Goal: Task Accomplishment & Management: Use online tool/utility

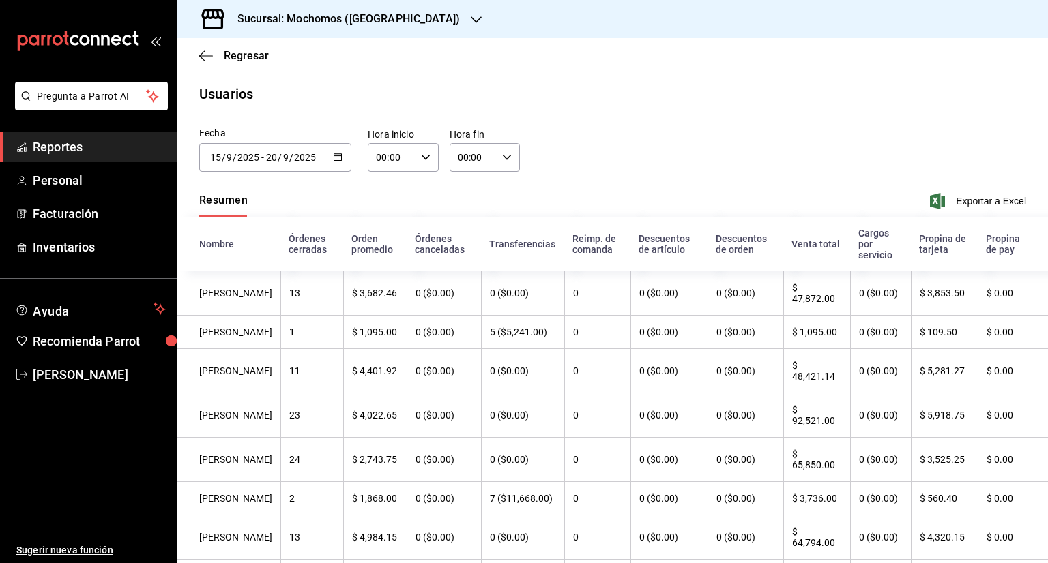
scroll to position [314, 0]
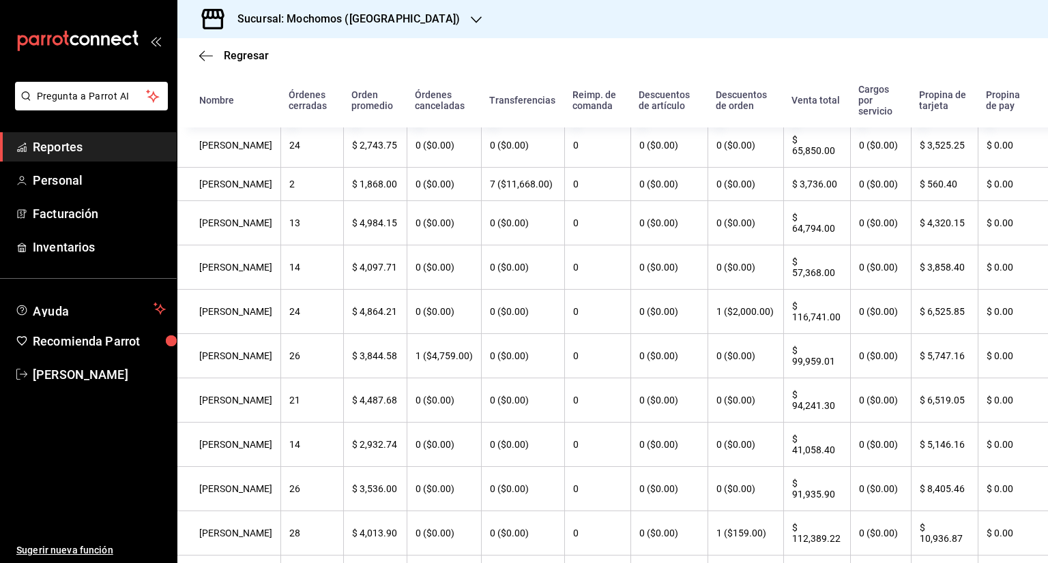
click at [79, 156] on link "Reportes" at bounding box center [88, 146] width 177 height 29
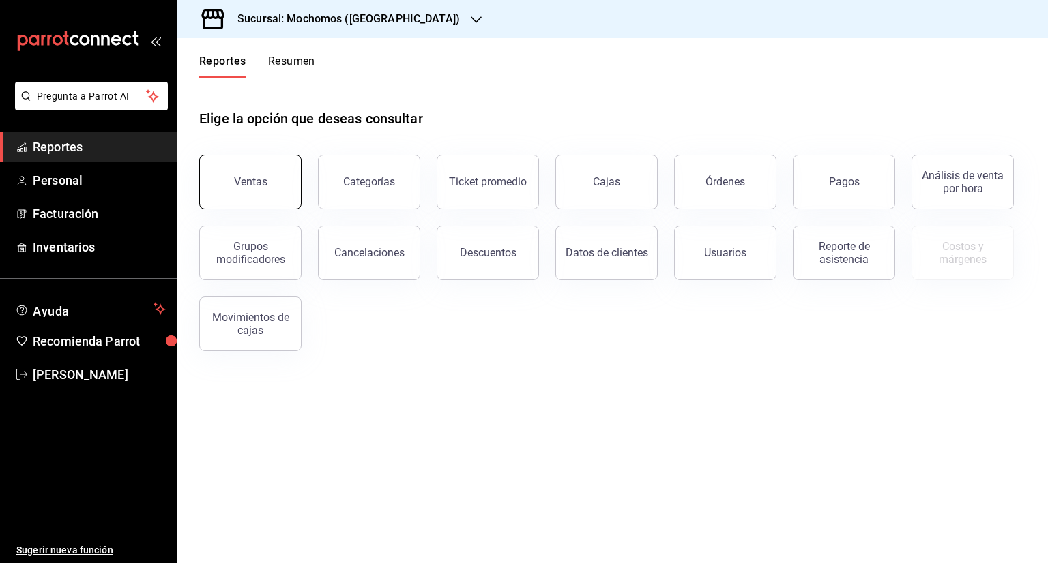
click at [257, 170] on button "Ventas" at bounding box center [250, 182] width 102 height 55
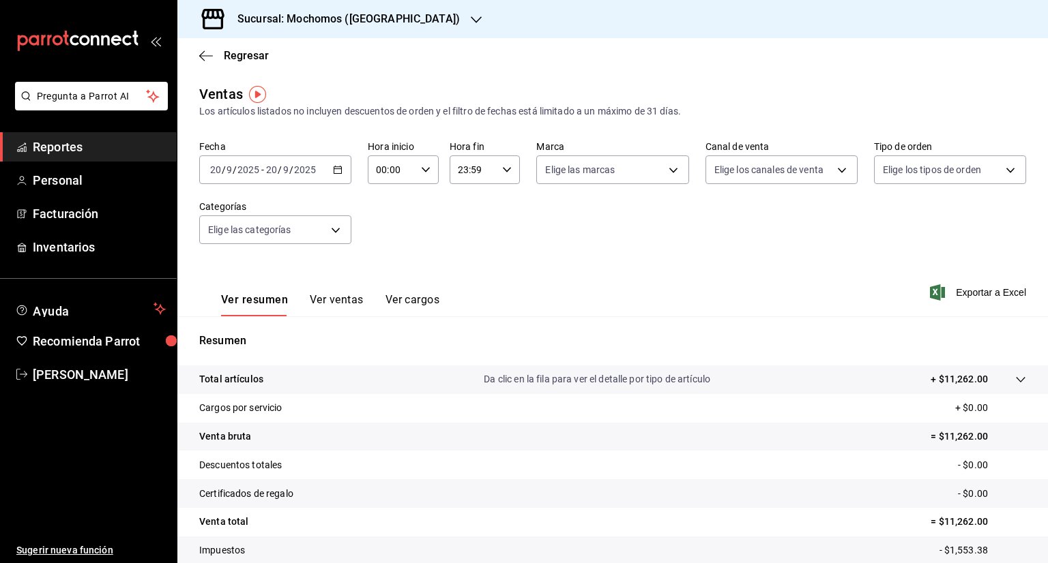
click at [340, 173] on icon "button" at bounding box center [338, 170] width 10 height 10
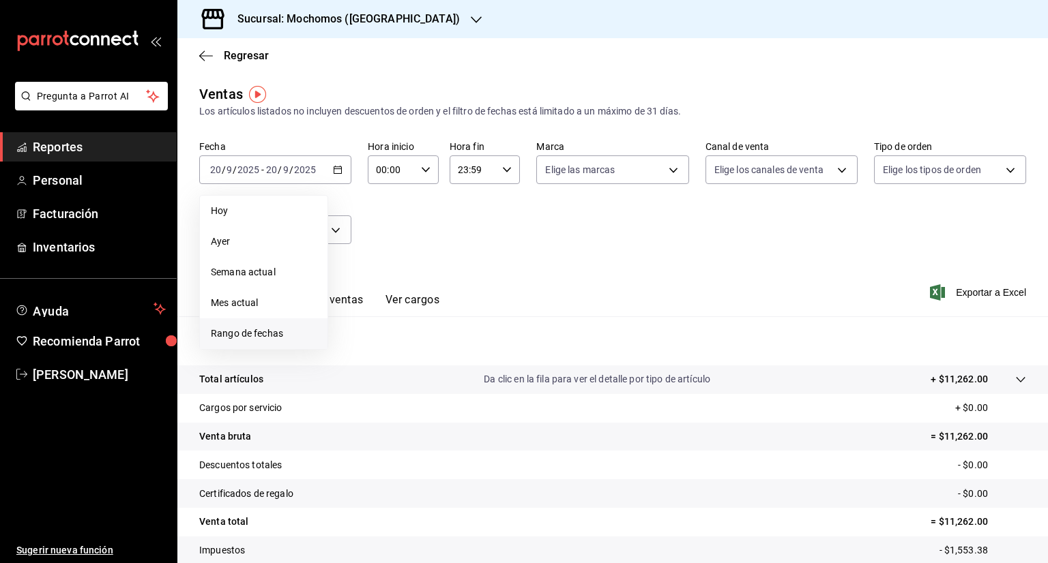
click at [267, 334] on span "Rango de fechas" at bounding box center [264, 334] width 106 height 14
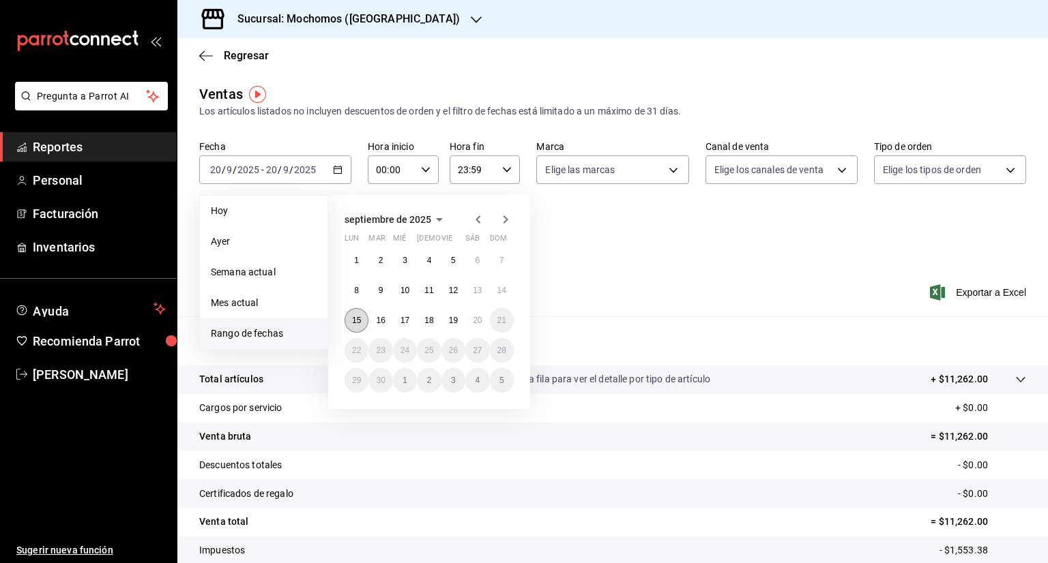
click at [360, 319] on abbr "15" at bounding box center [356, 321] width 9 height 10
click at [478, 322] on abbr "20" at bounding box center [477, 321] width 9 height 10
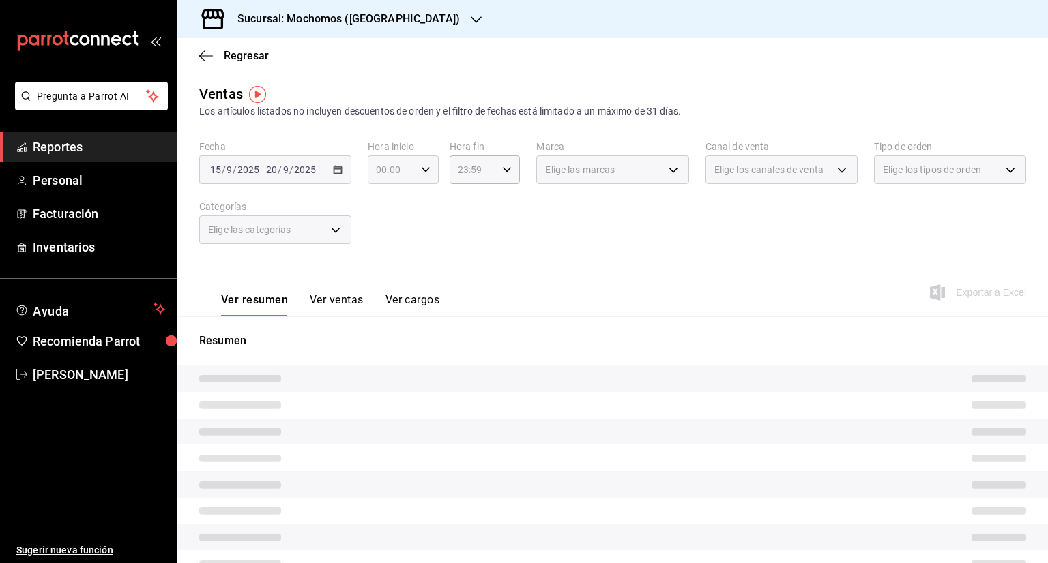
click at [423, 174] on icon "button" at bounding box center [426, 170] width 10 height 10
click at [388, 293] on span "05" at bounding box center [383, 287] width 13 height 11
type input "05:00"
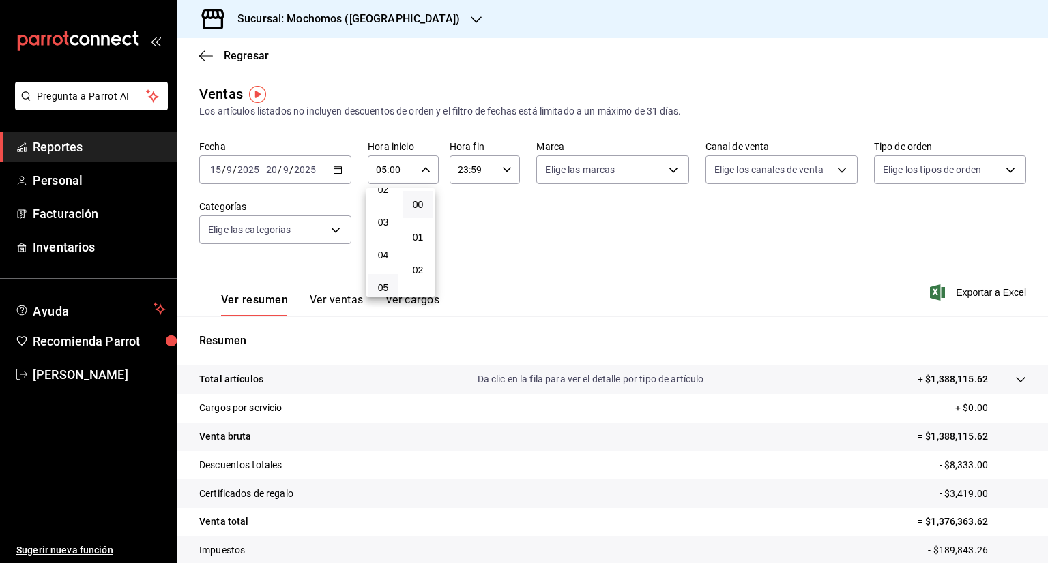
click at [497, 170] on div at bounding box center [524, 281] width 1048 height 563
click at [502, 170] on icon "button" at bounding box center [507, 170] width 10 height 10
click at [463, 242] on span "05" at bounding box center [463, 238] width 13 height 11
click at [494, 205] on span "00" at bounding box center [498, 204] width 13 height 11
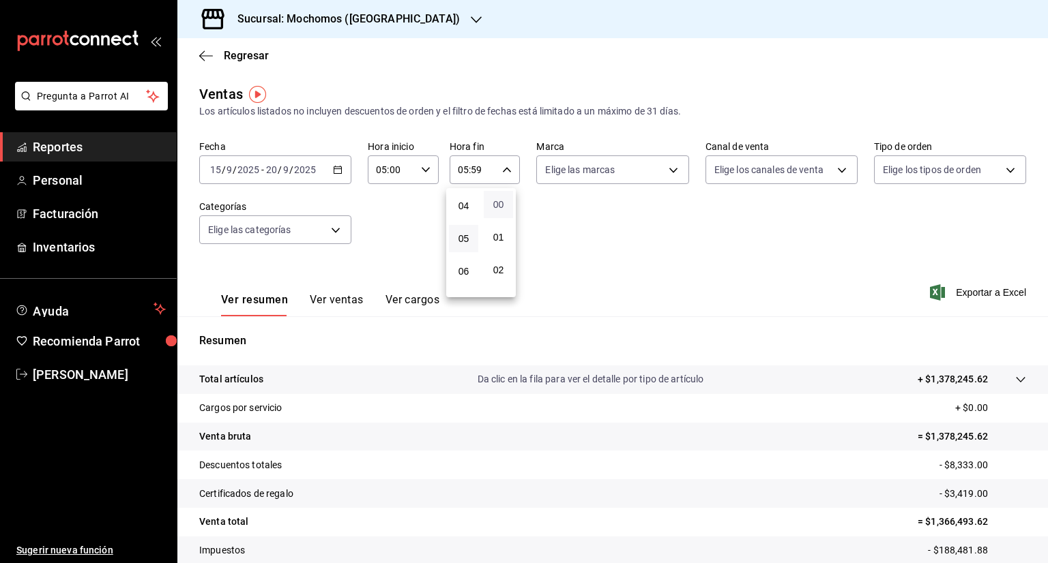
type input "05:00"
click at [913, 265] on div at bounding box center [524, 281] width 1048 height 563
click at [965, 288] on span "Exportar a Excel" at bounding box center [979, 292] width 93 height 16
